Goal: Task Accomplishment & Management: Manage account settings

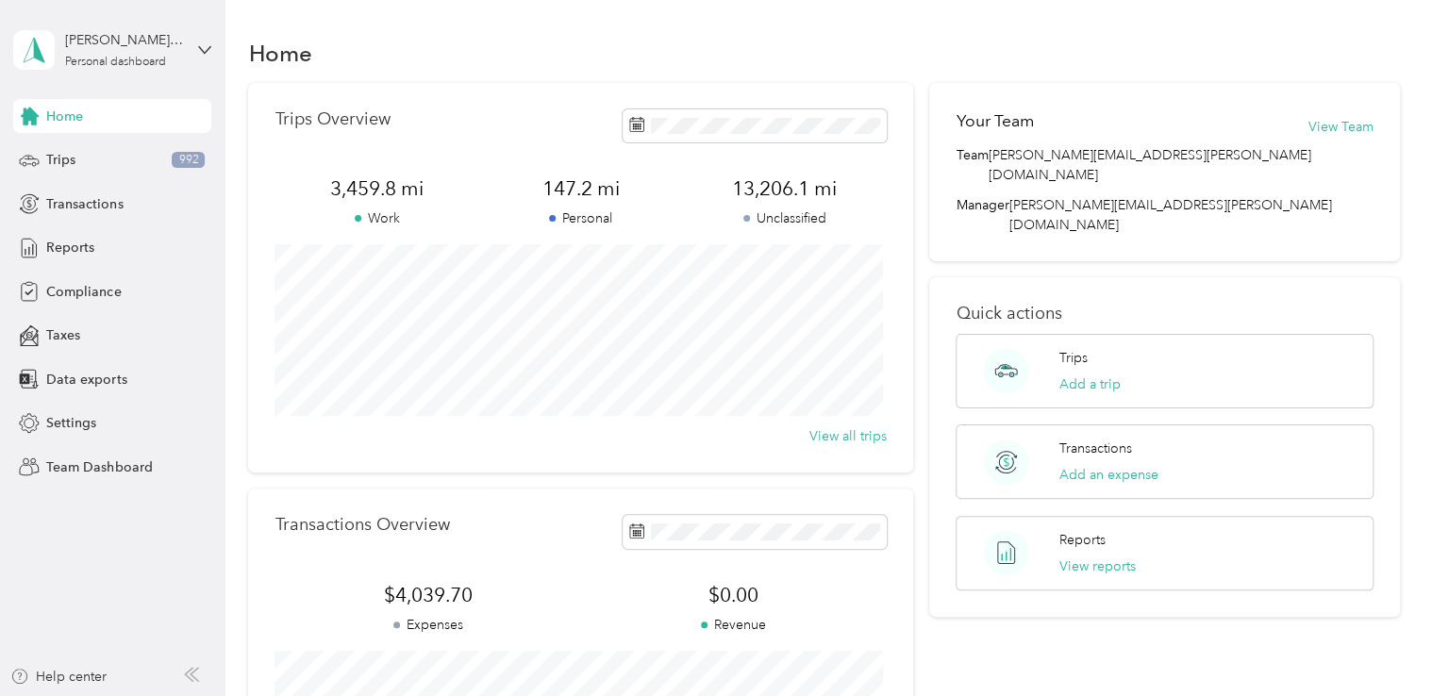
click at [1108, 557] on button "View reports" at bounding box center [1098, 567] width 76 height 20
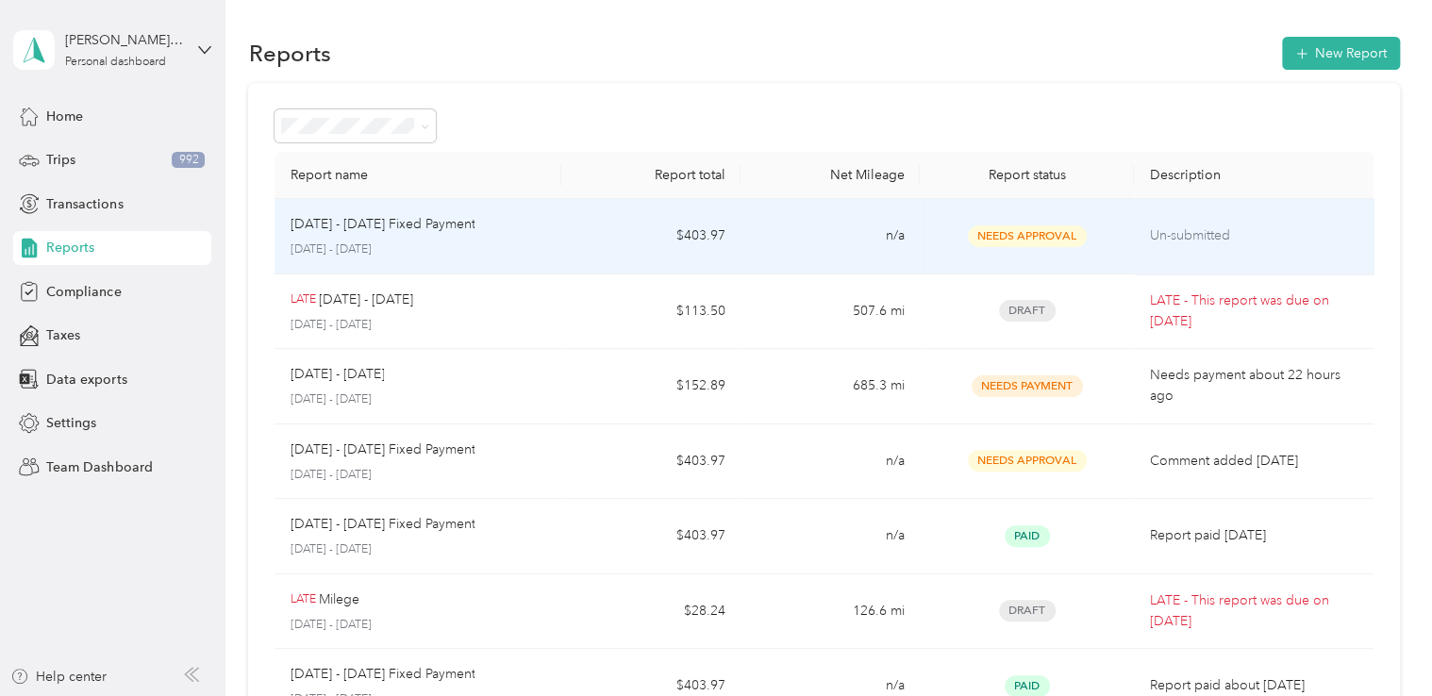
click at [1049, 242] on span "Needs Approval" at bounding box center [1027, 236] width 119 height 22
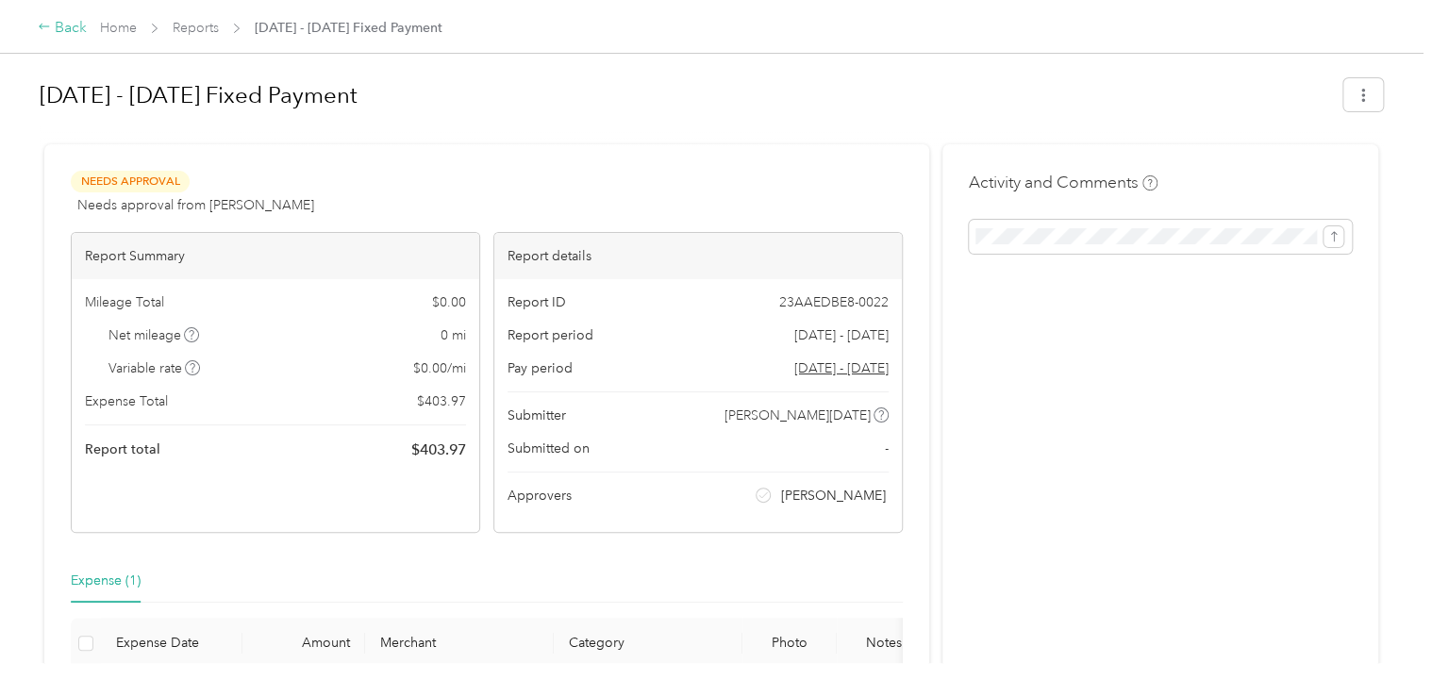
click at [68, 27] on div "Back" at bounding box center [62, 28] width 49 height 23
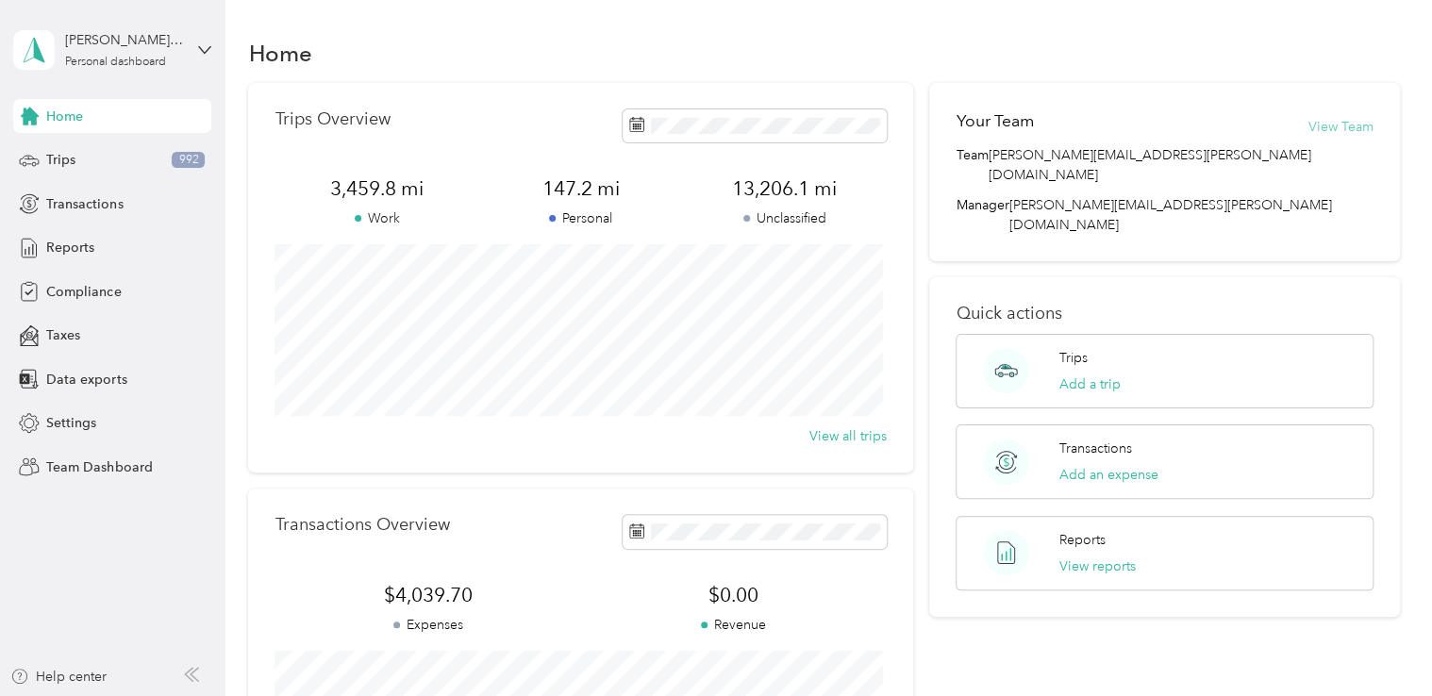
click at [1340, 125] on button "View Team" at bounding box center [1341, 127] width 65 height 20
